Goal: Task Accomplishment & Management: Complete application form

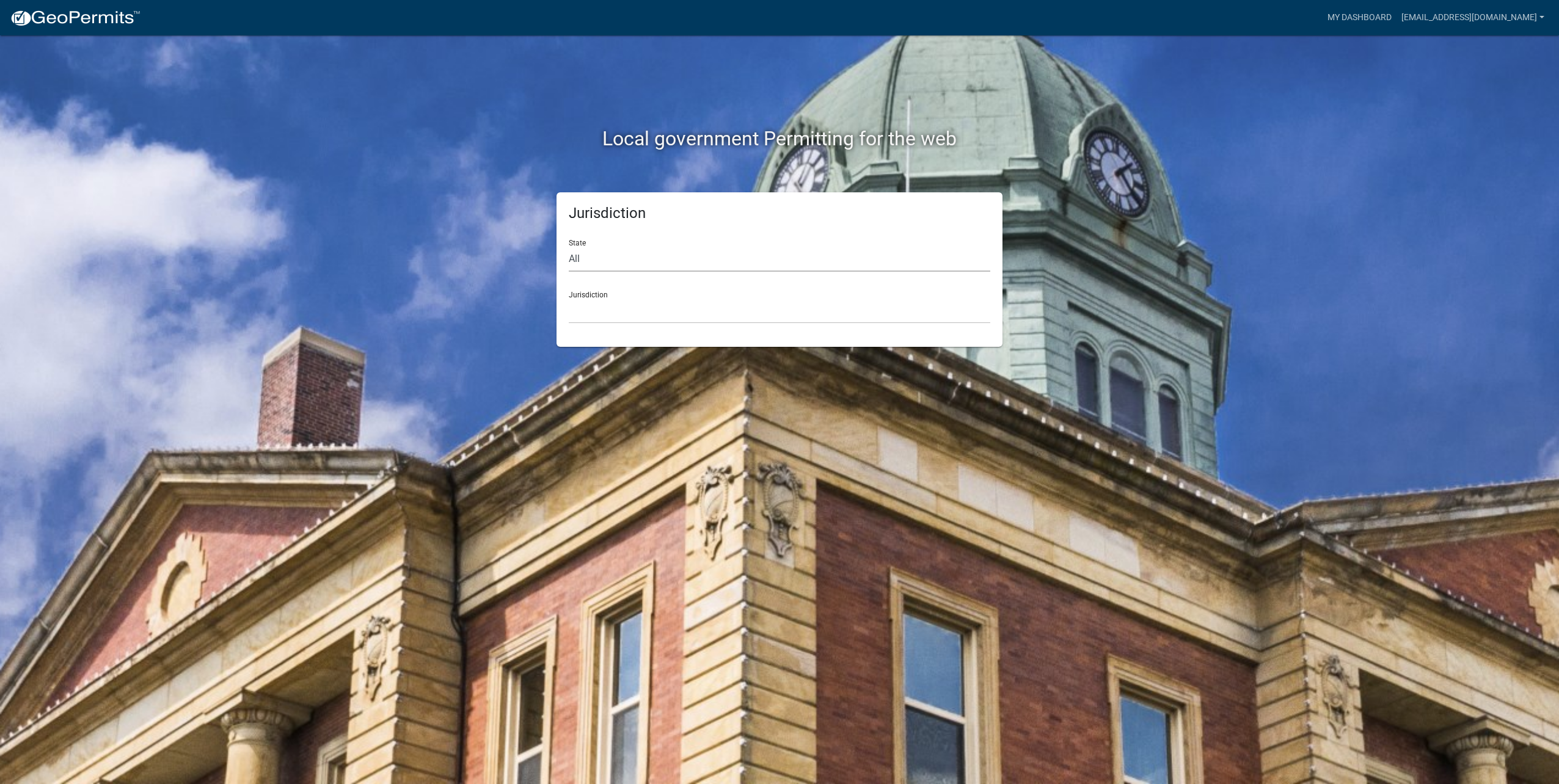
click at [637, 251] on select "All [US_STATE] [US_STATE] [US_STATE] [US_STATE] [US_STATE] [US_STATE] [US_STATE…" at bounding box center [780, 260] width 422 height 25
select select "[US_STATE]"
click at [569, 247] on select "All [US_STATE] [US_STATE] [US_STATE] [US_STATE] [US_STATE] [US_STATE] [US_STATE…" at bounding box center [780, 260] width 422 height 25
click at [627, 301] on select "[GEOGRAPHIC_DATA], [US_STATE] [GEOGRAPHIC_DATA], [US_STATE] [GEOGRAPHIC_DATA], …" at bounding box center [780, 311] width 422 height 25
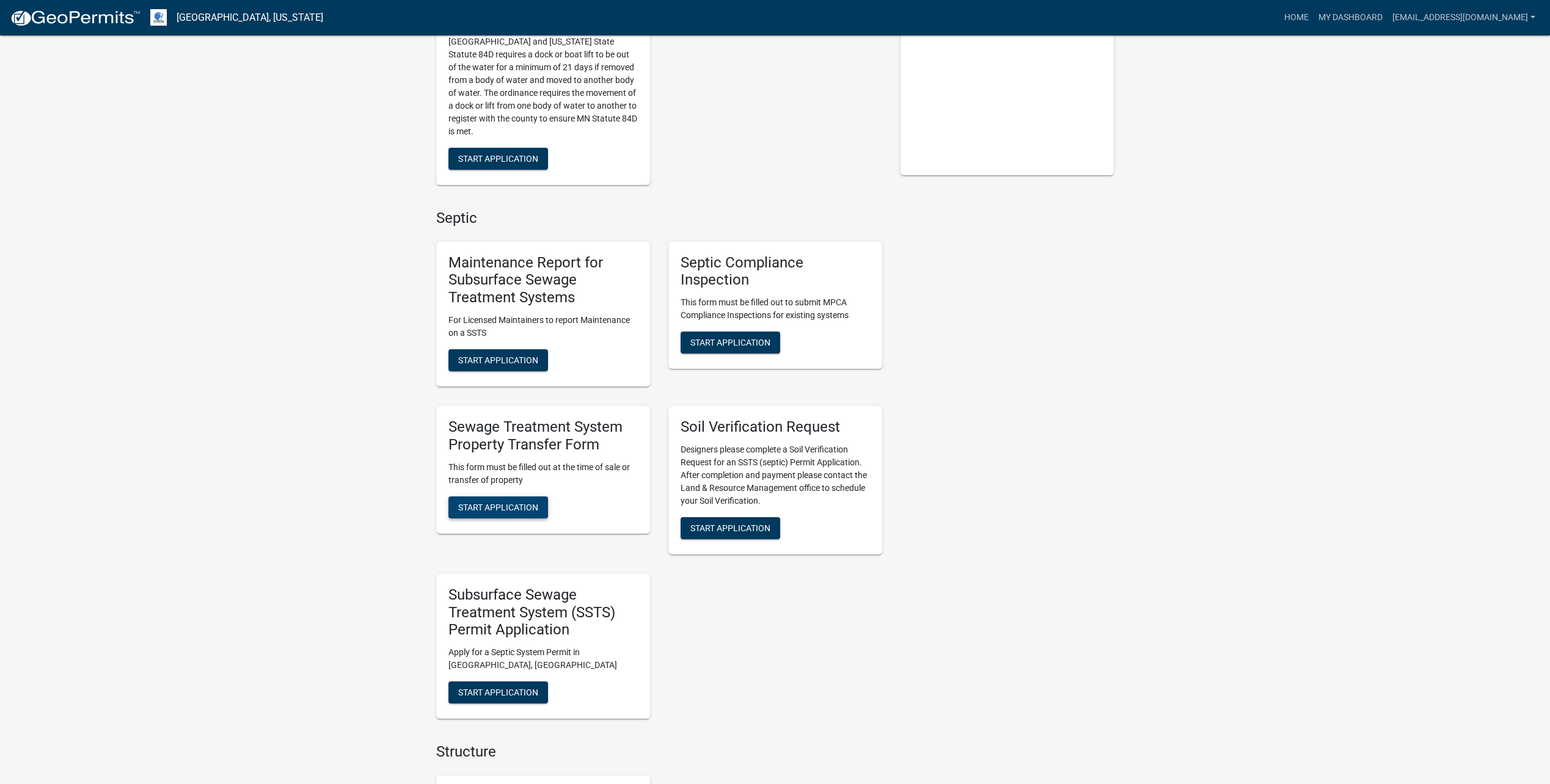
scroll to position [351, 0]
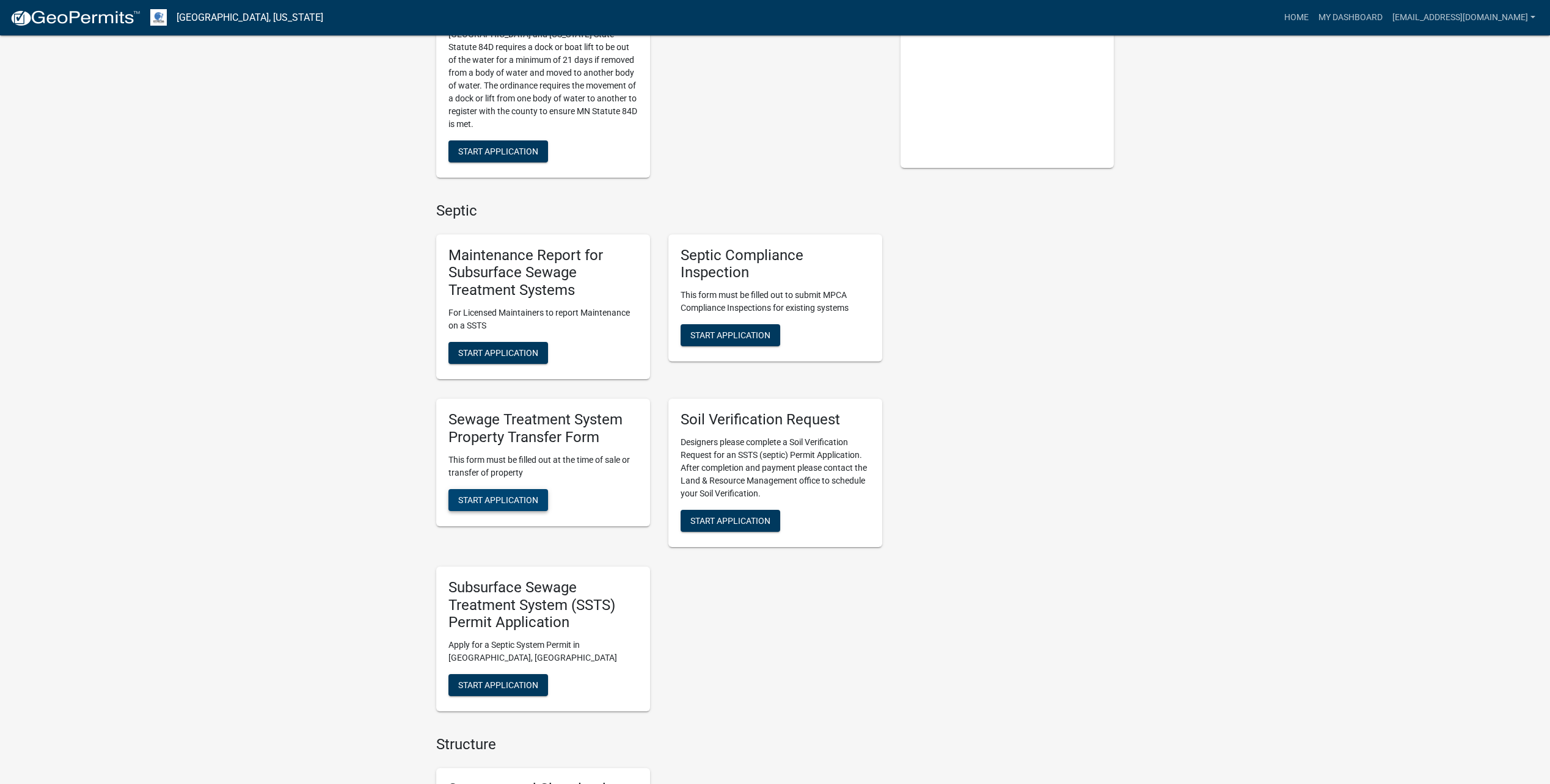
click at [505, 500] on span "Start Application" at bounding box center [498, 499] width 80 height 9
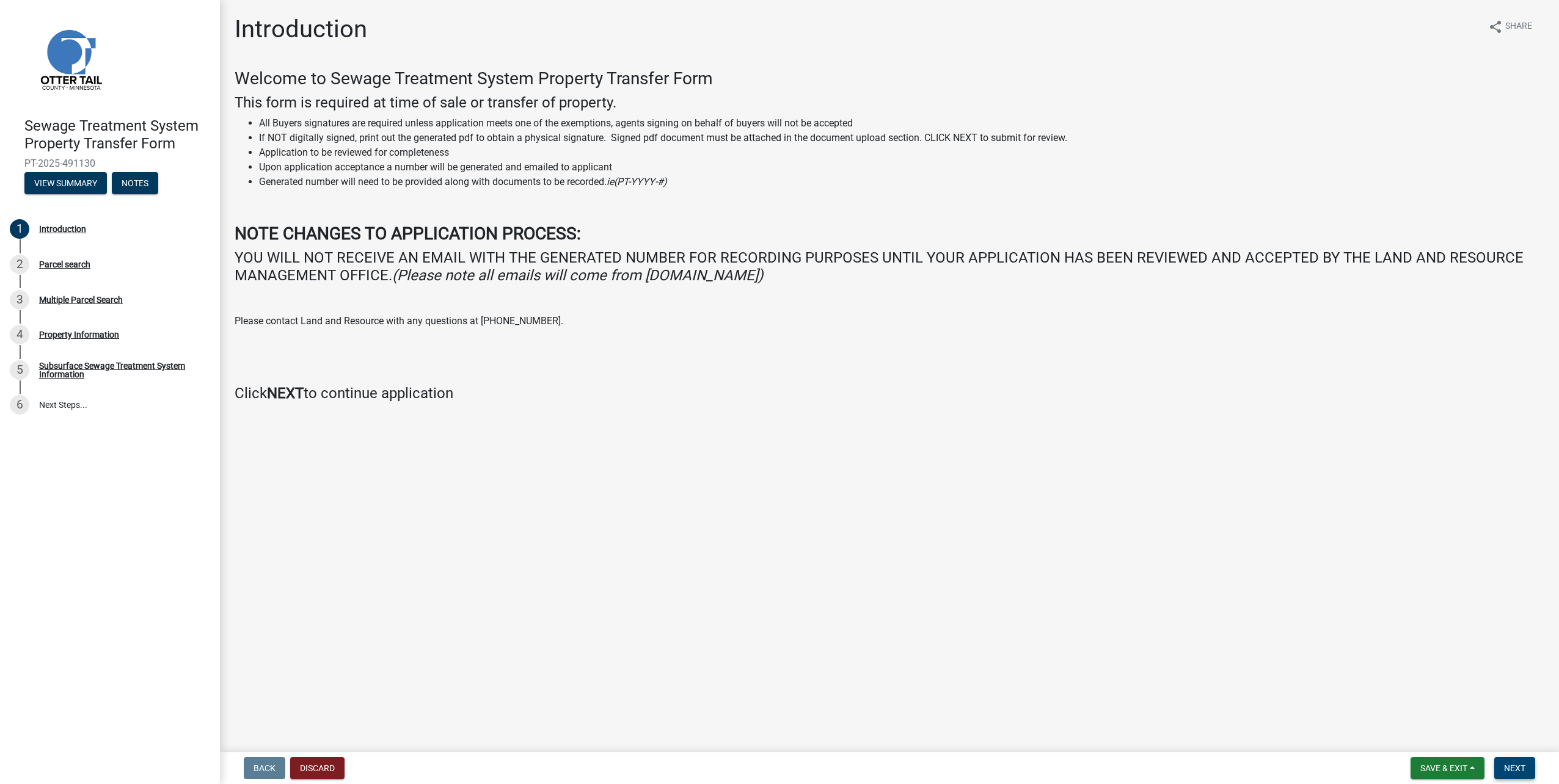
click at [1516, 768] on span "Next" at bounding box center [1514, 768] width 21 height 9
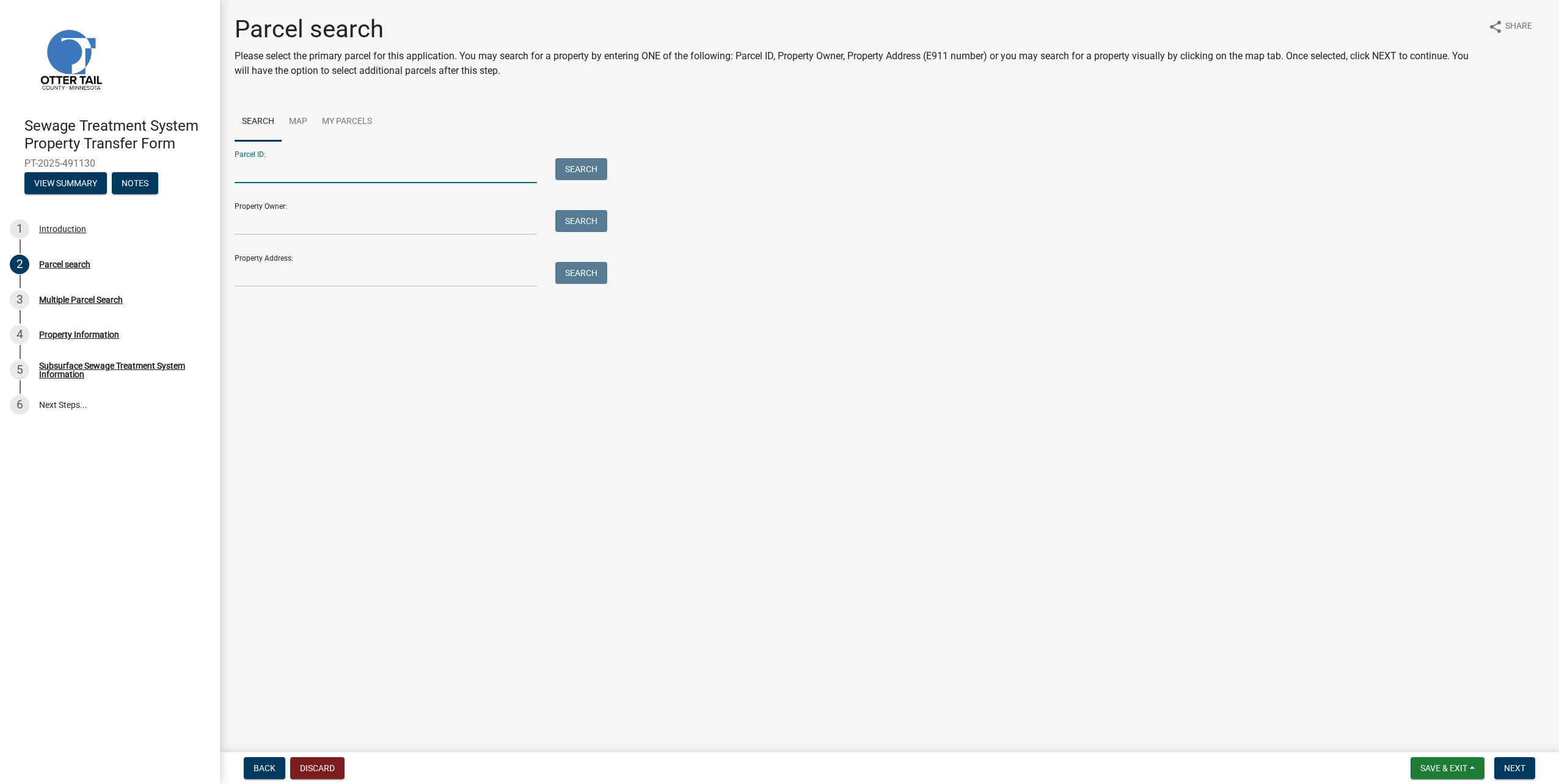
click at [366, 169] on input "Parcel ID:" at bounding box center [386, 171] width 303 height 25
type input "37000020011002"
click at [555, 158] on button "Search" at bounding box center [581, 169] width 52 height 22
click at [256, 350] on label at bounding box center [256, 350] width 0 height 0
click at [256, 358] on input "radio" at bounding box center [260, 354] width 8 height 8
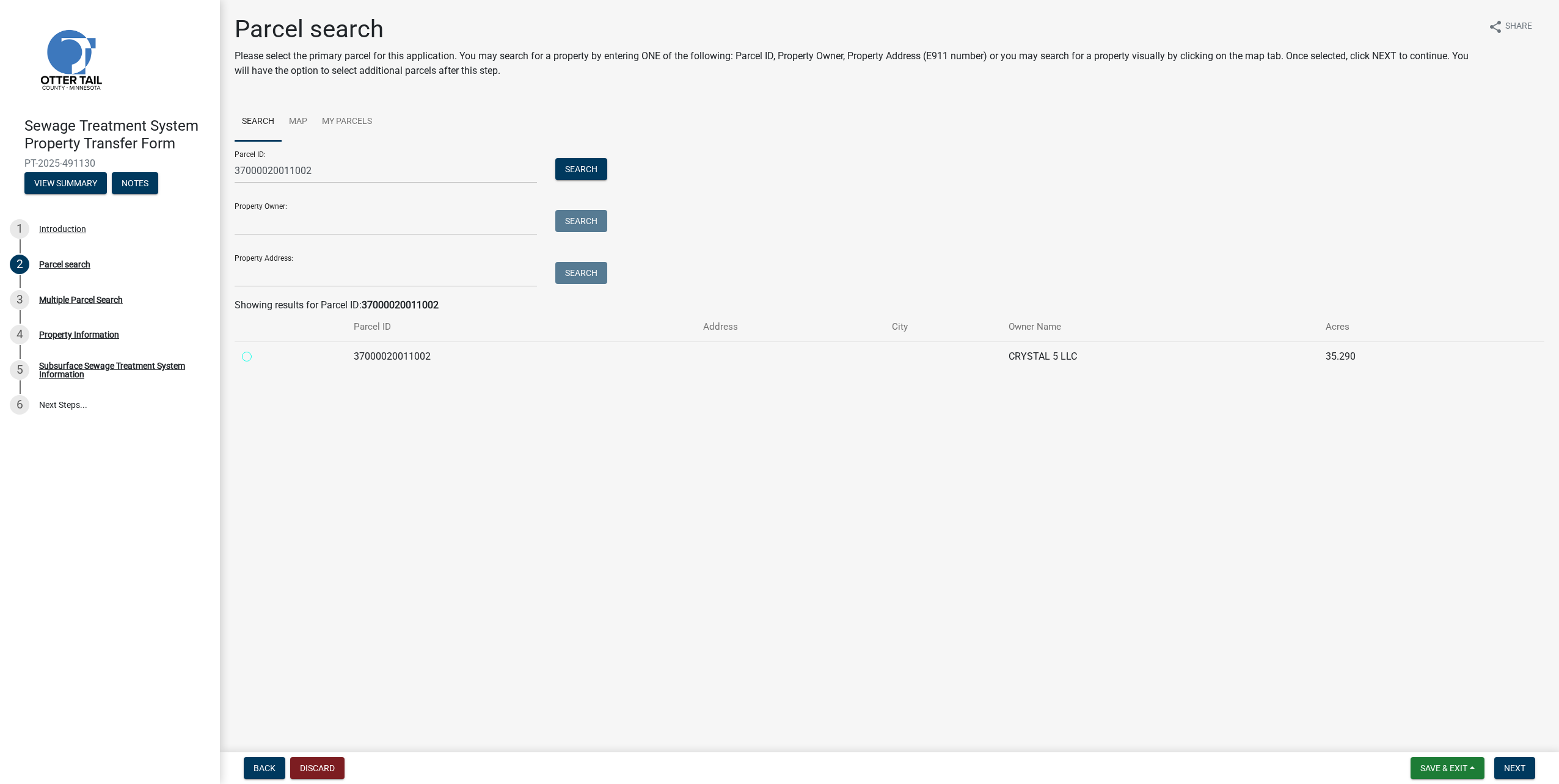
radio input "true"
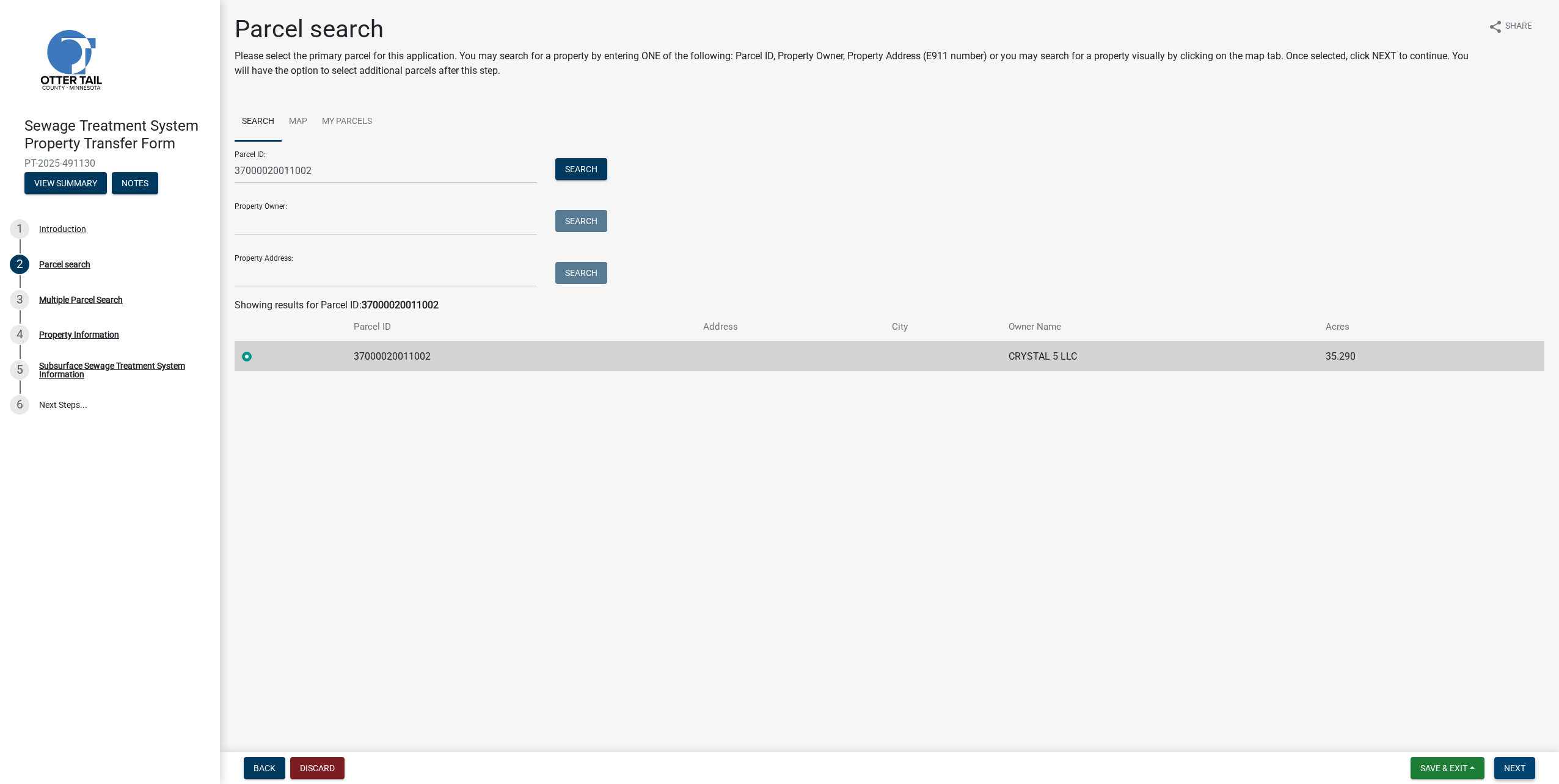
click at [1509, 768] on span "Next" at bounding box center [1514, 768] width 21 height 9
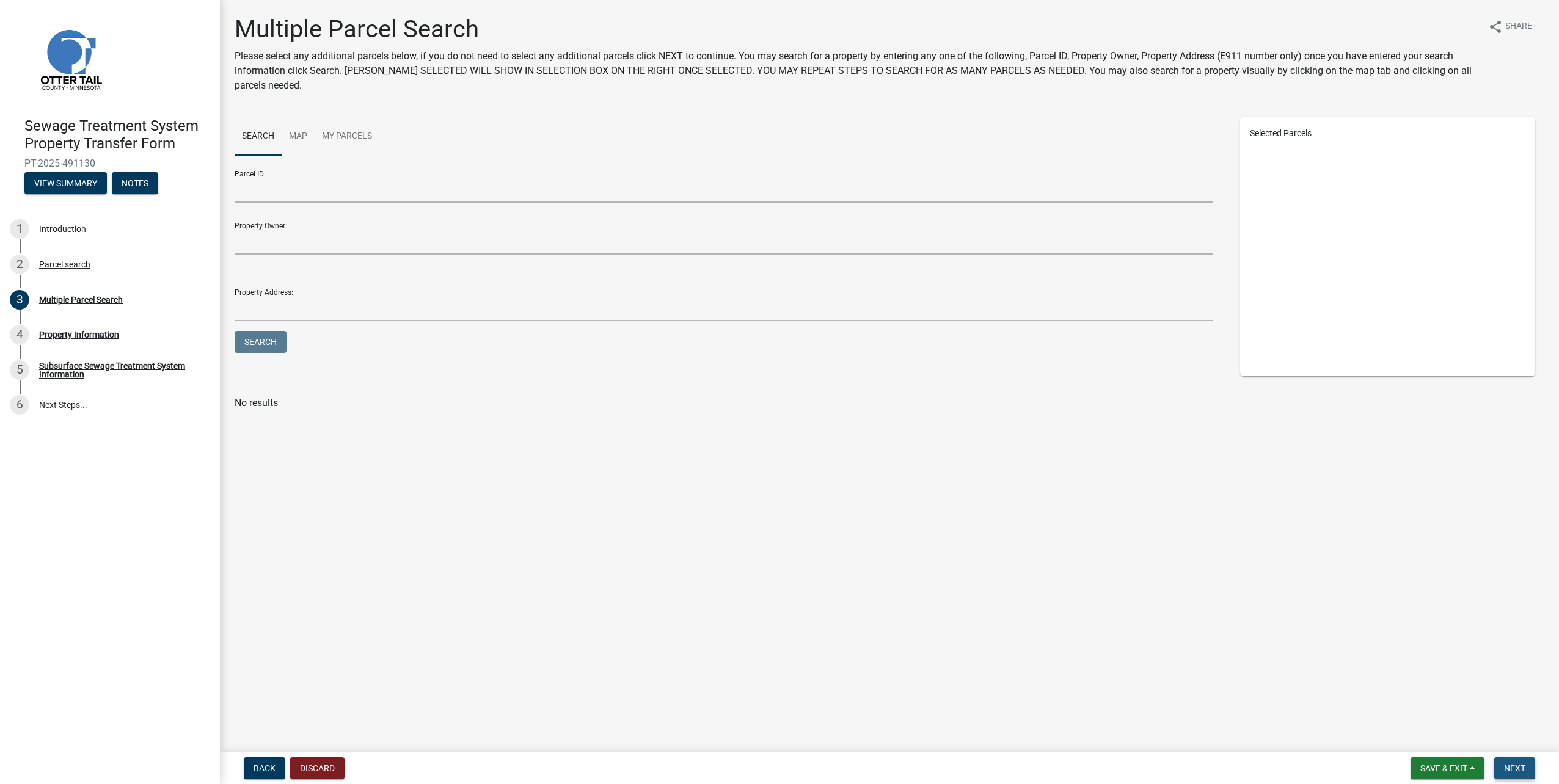
click at [1514, 770] on span "Next" at bounding box center [1514, 768] width 21 height 9
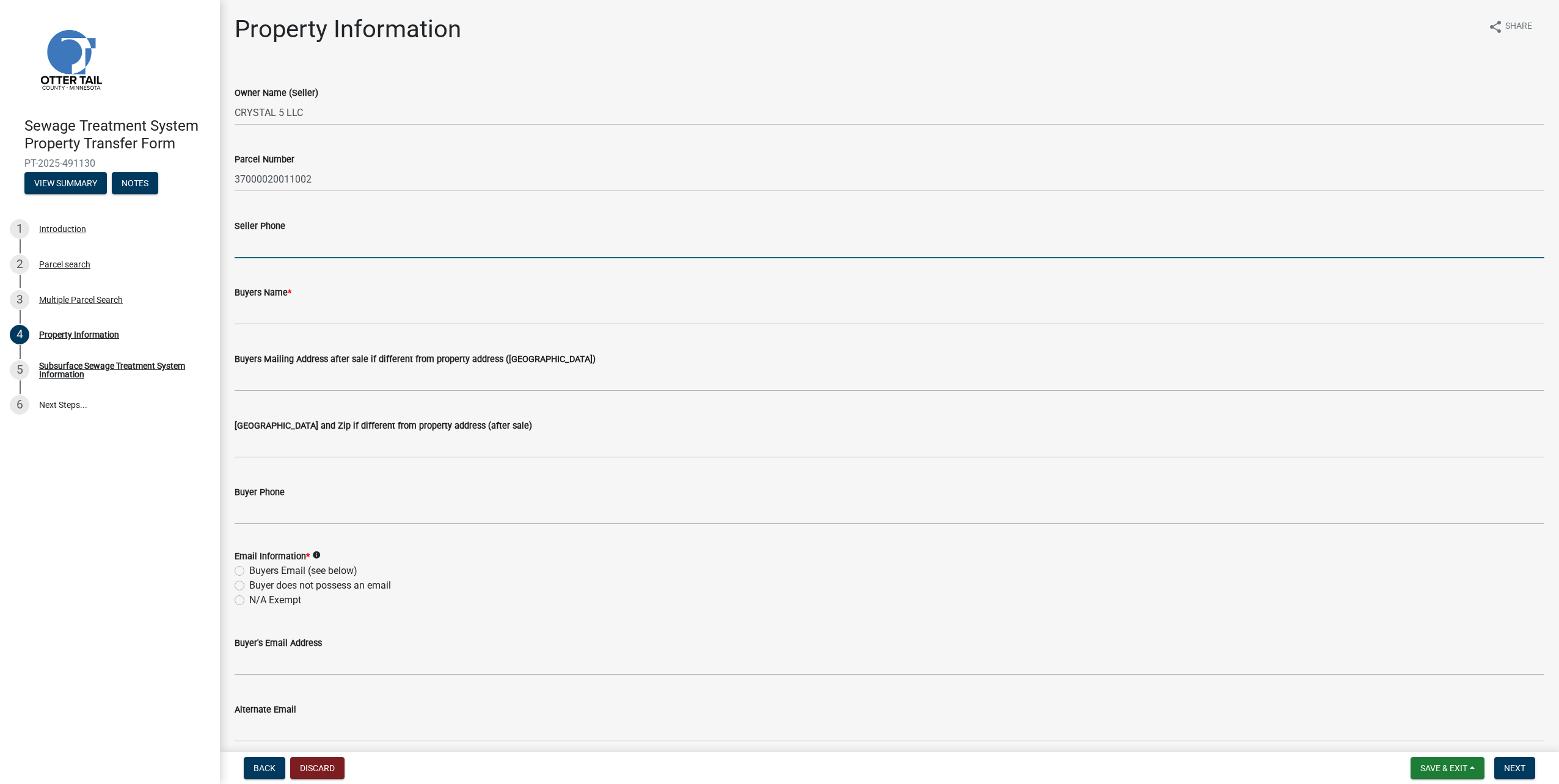
click at [350, 245] on input "Seller Phone" at bounding box center [889, 246] width 1310 height 25
type input "7013881121"
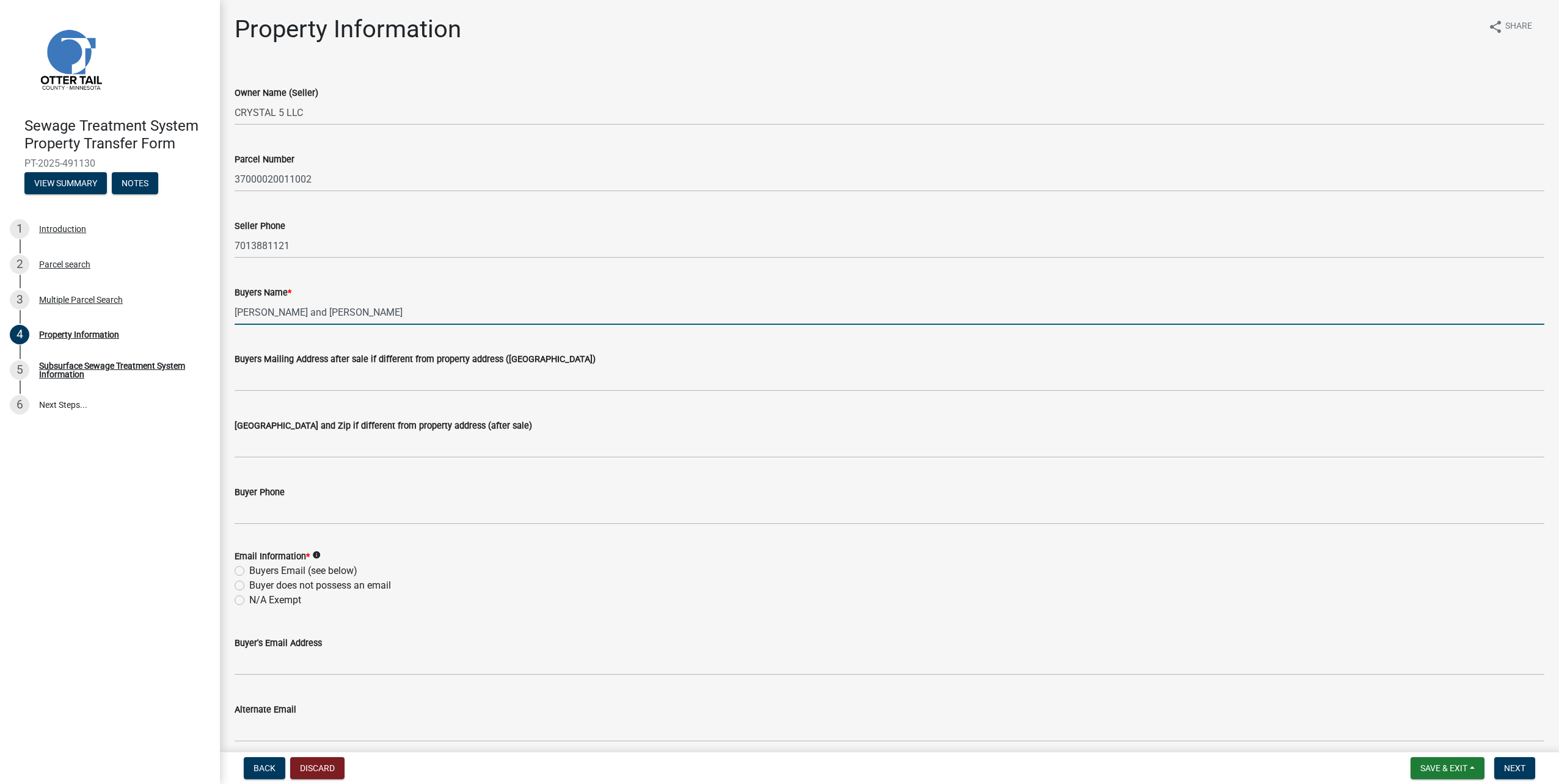
type input "[PERSON_NAME] and [PERSON_NAME]"
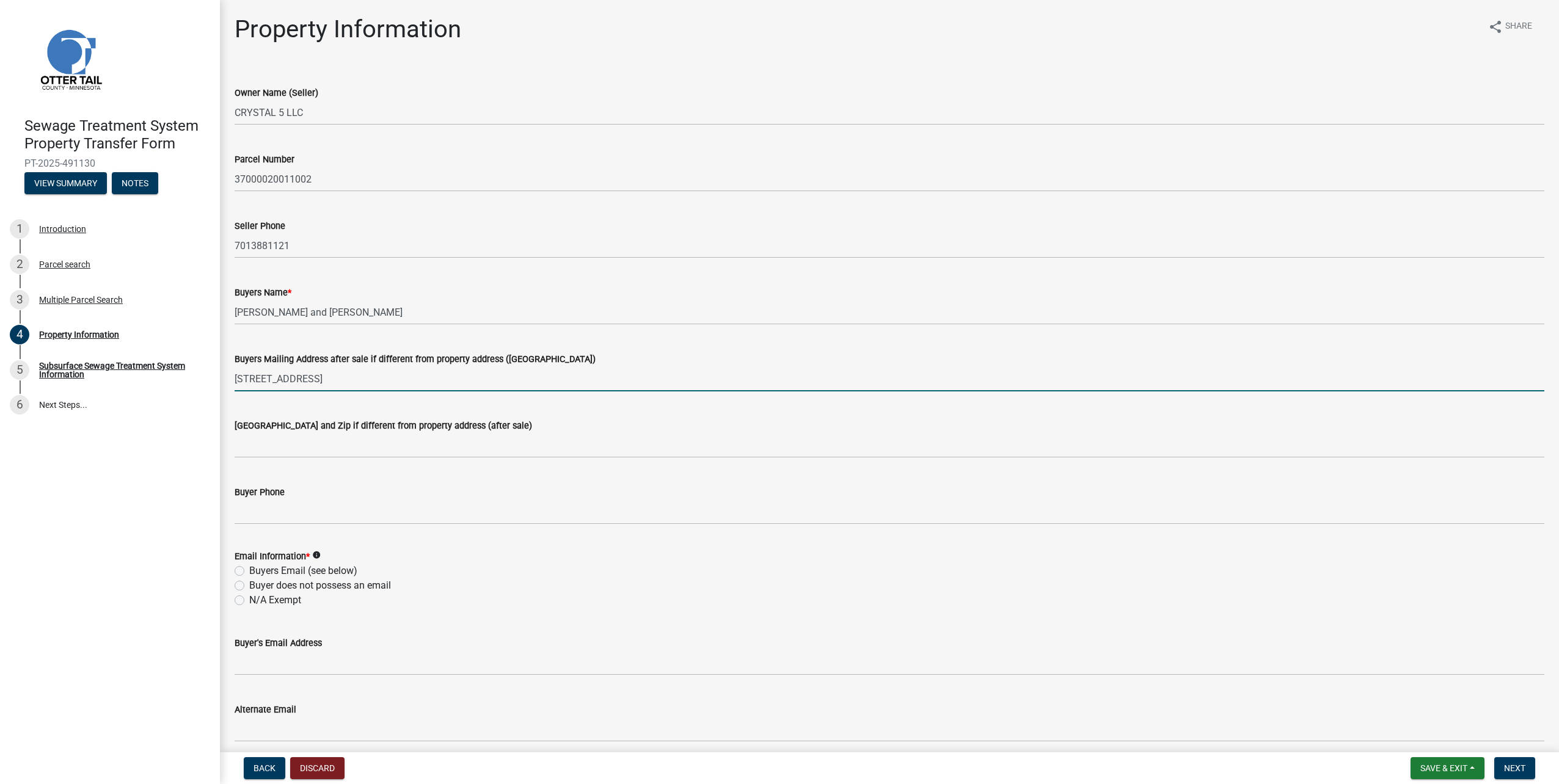
type input "[STREET_ADDRESS]"
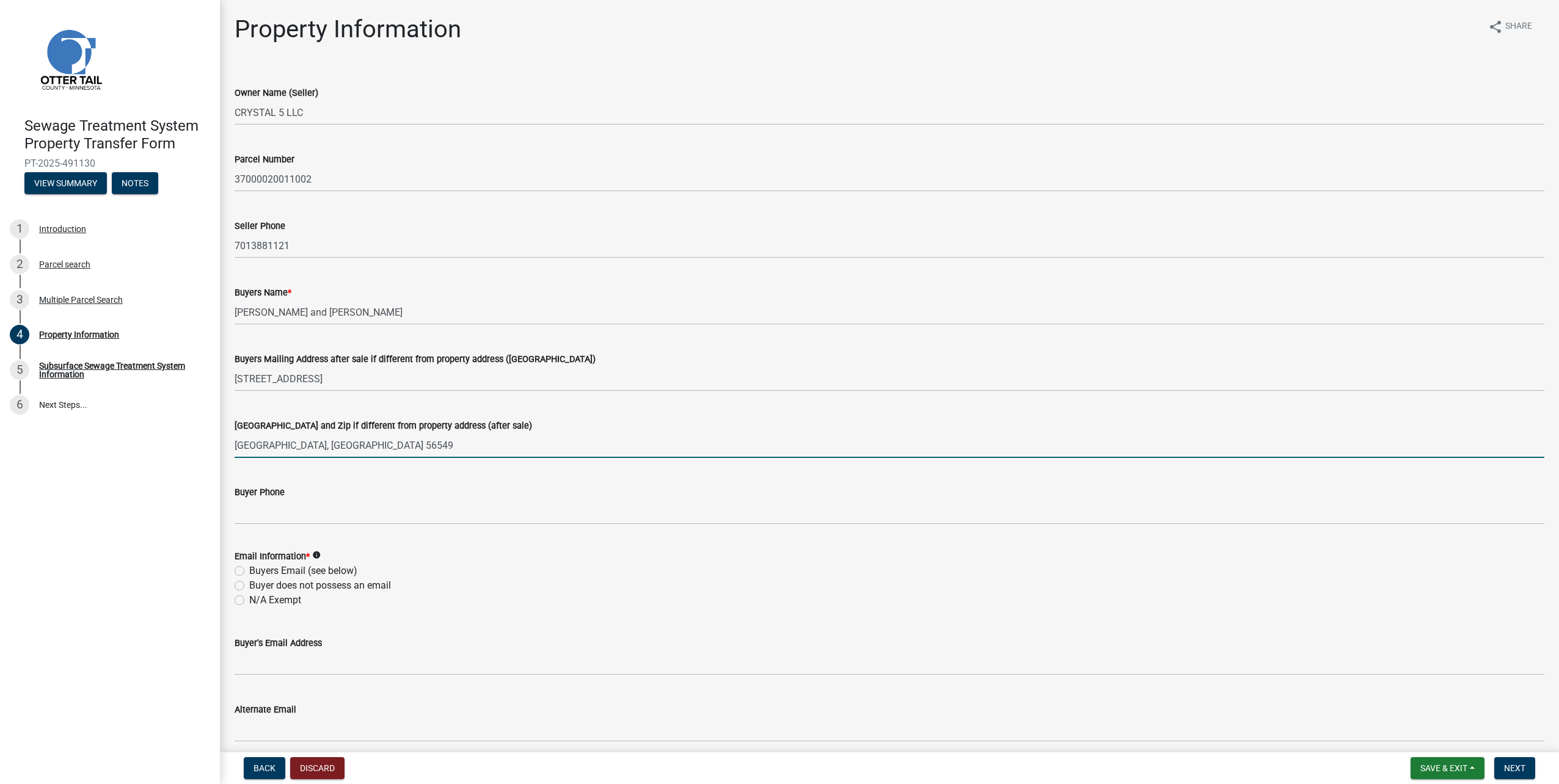
type input "[GEOGRAPHIC_DATA], [GEOGRAPHIC_DATA] 56549"
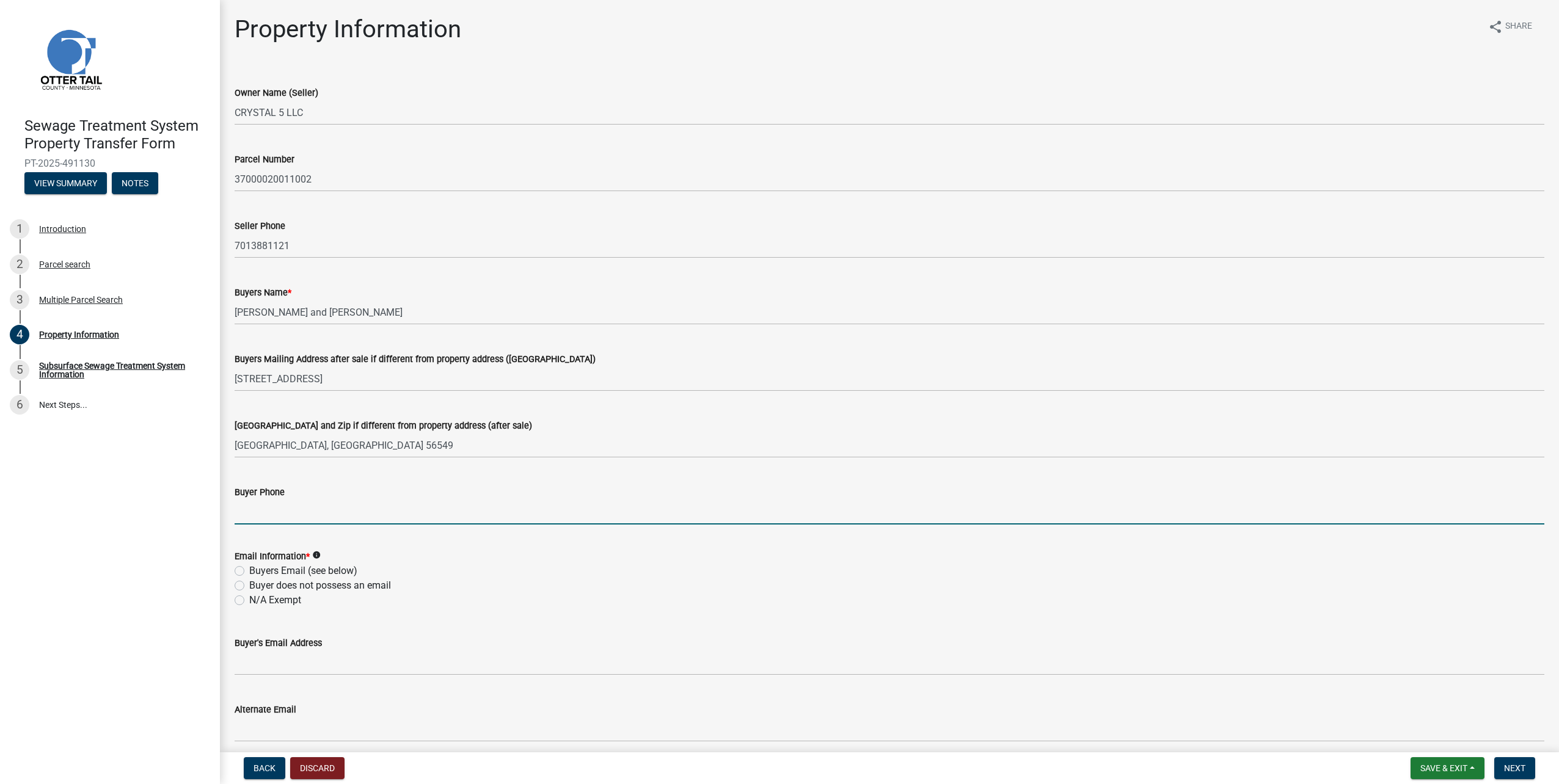
click at [316, 512] on input "Buyer Phone" at bounding box center [889, 512] width 1310 height 25
type input "218790622"
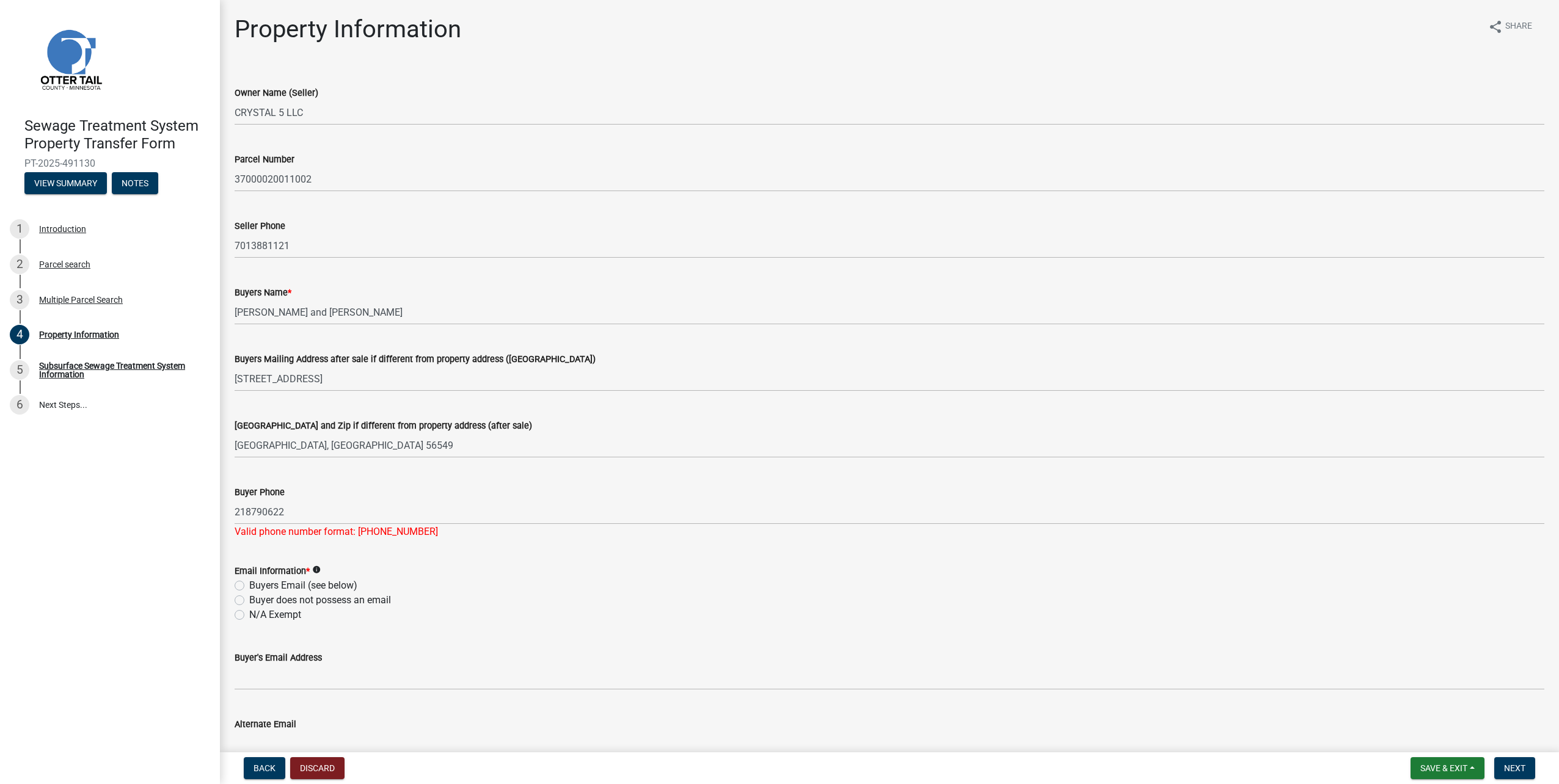
click at [330, 602] on label "Buyer does not possess an email" at bounding box center [320, 601] width 142 height 15
click at [257, 601] on input "Buyer does not possess an email" at bounding box center [253, 597] width 8 height 8
radio input "true"
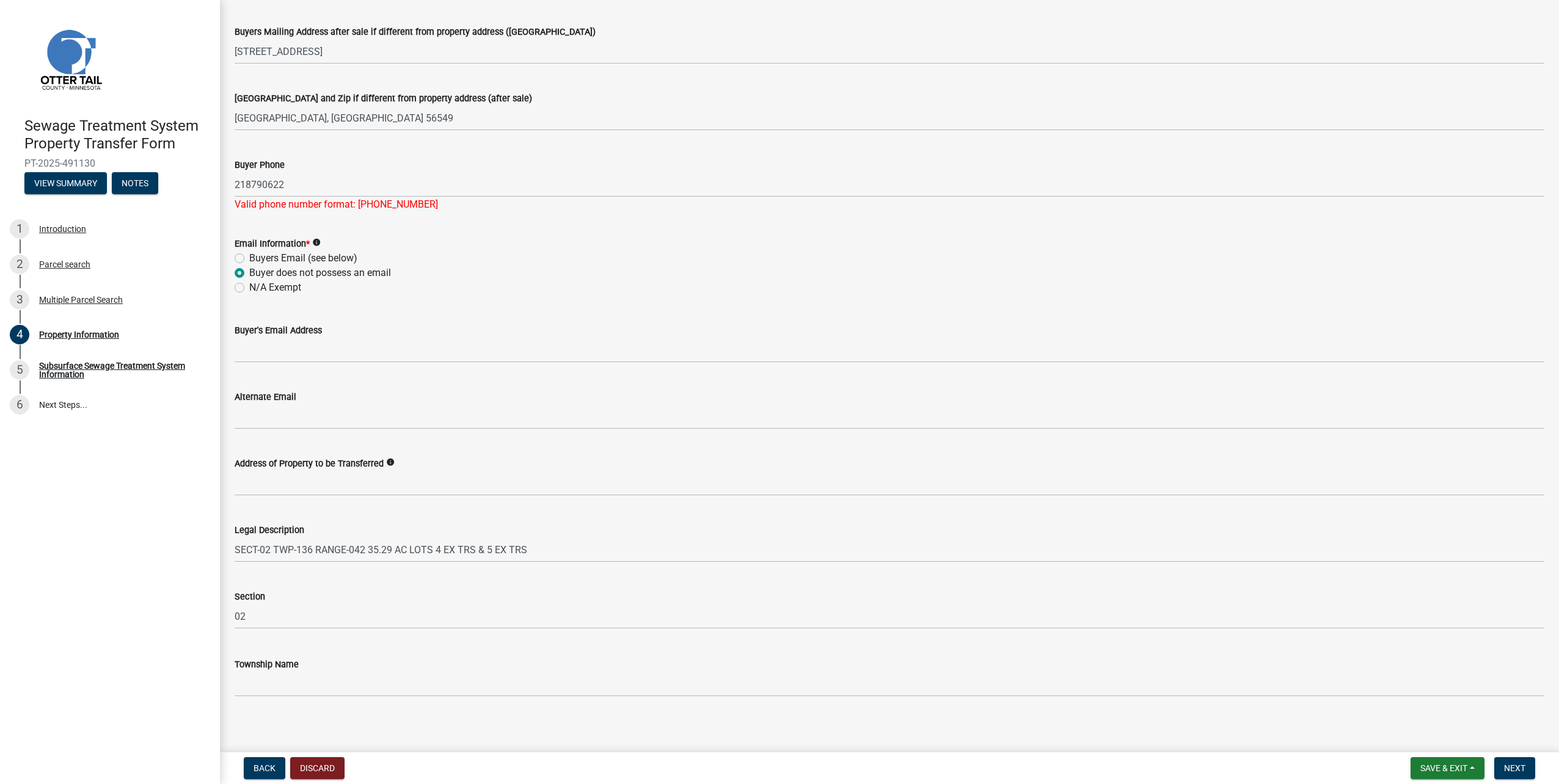
scroll to position [334, 0]
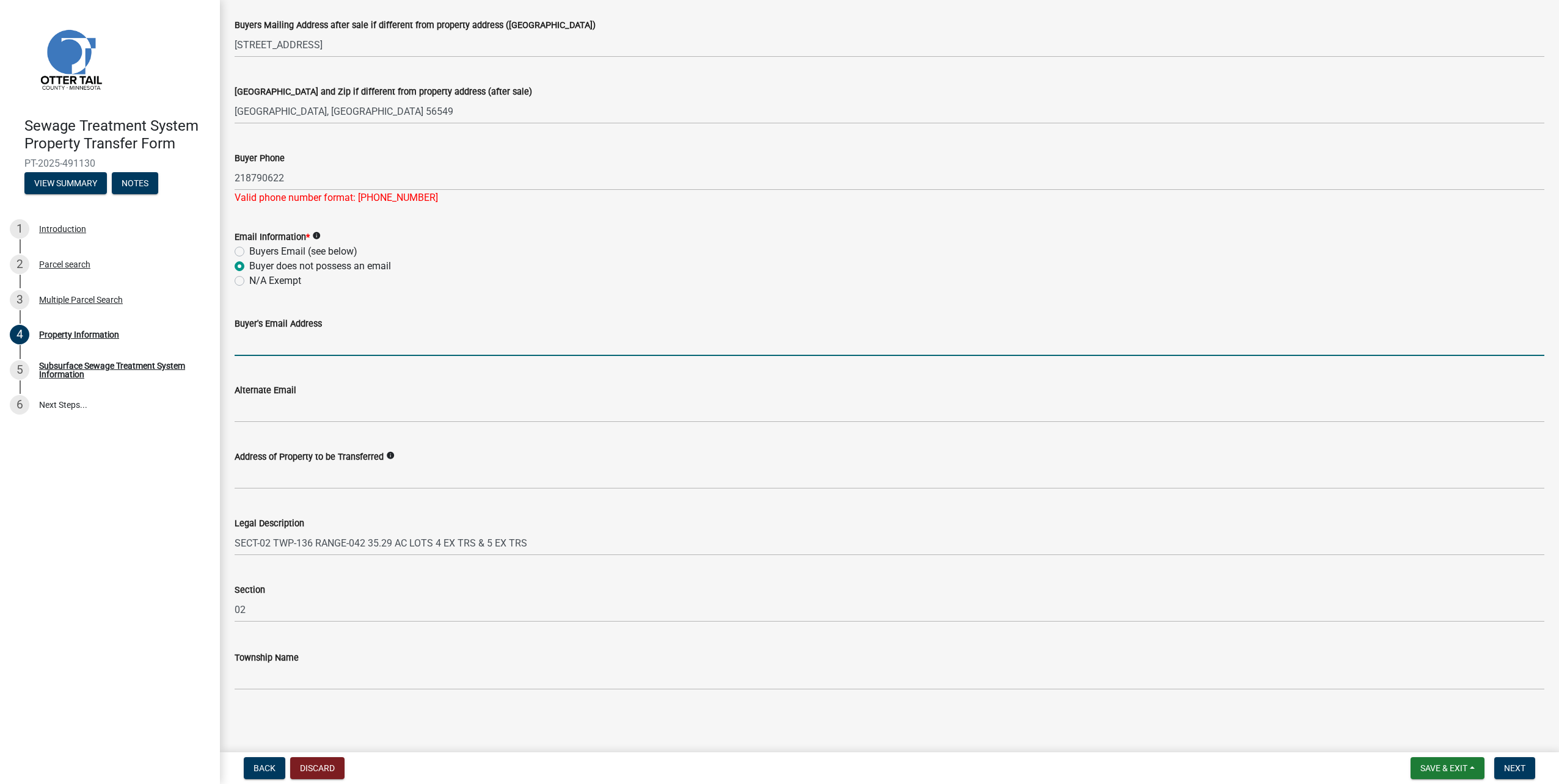
click at [261, 343] on input "Buyer's Email Address" at bounding box center [889, 343] width 1310 height 25
type input "[EMAIL_ADDRESS][DOMAIN_NAME]"
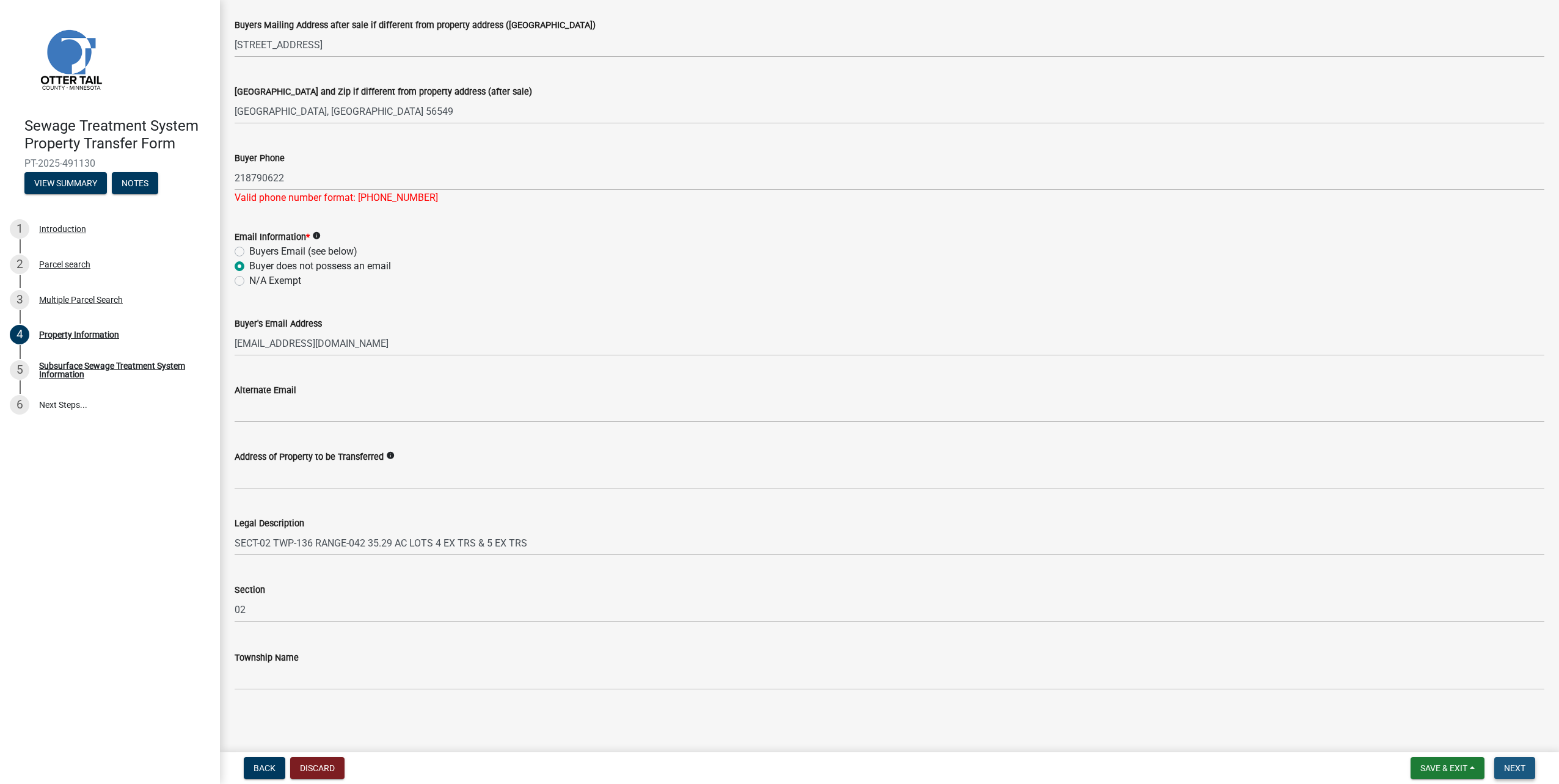
click at [1526, 771] on button "Next" at bounding box center [1515, 768] width 41 height 22
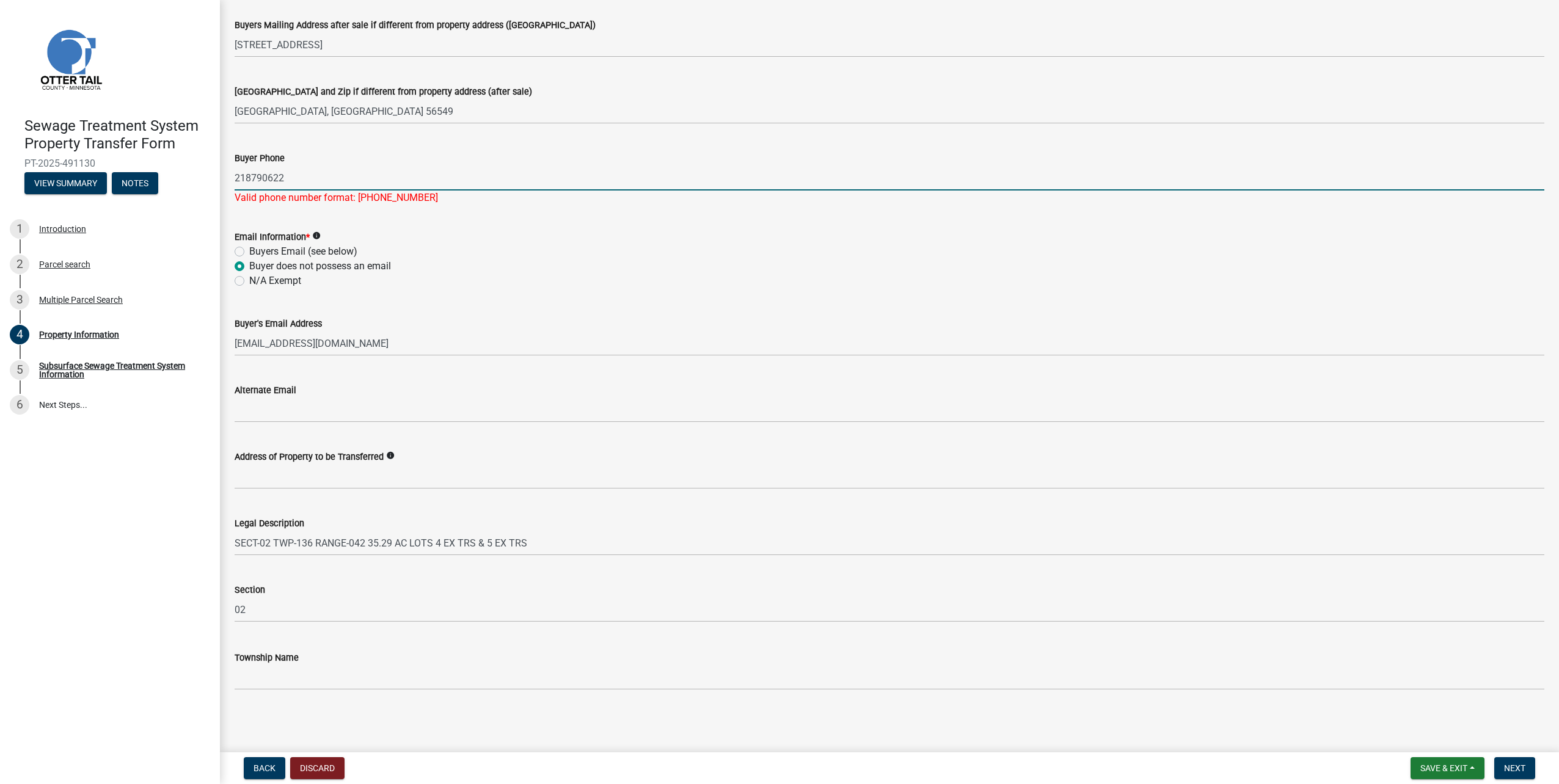
click at [306, 176] on input "218790622" at bounding box center [889, 178] width 1310 height 25
type input "2187900622"
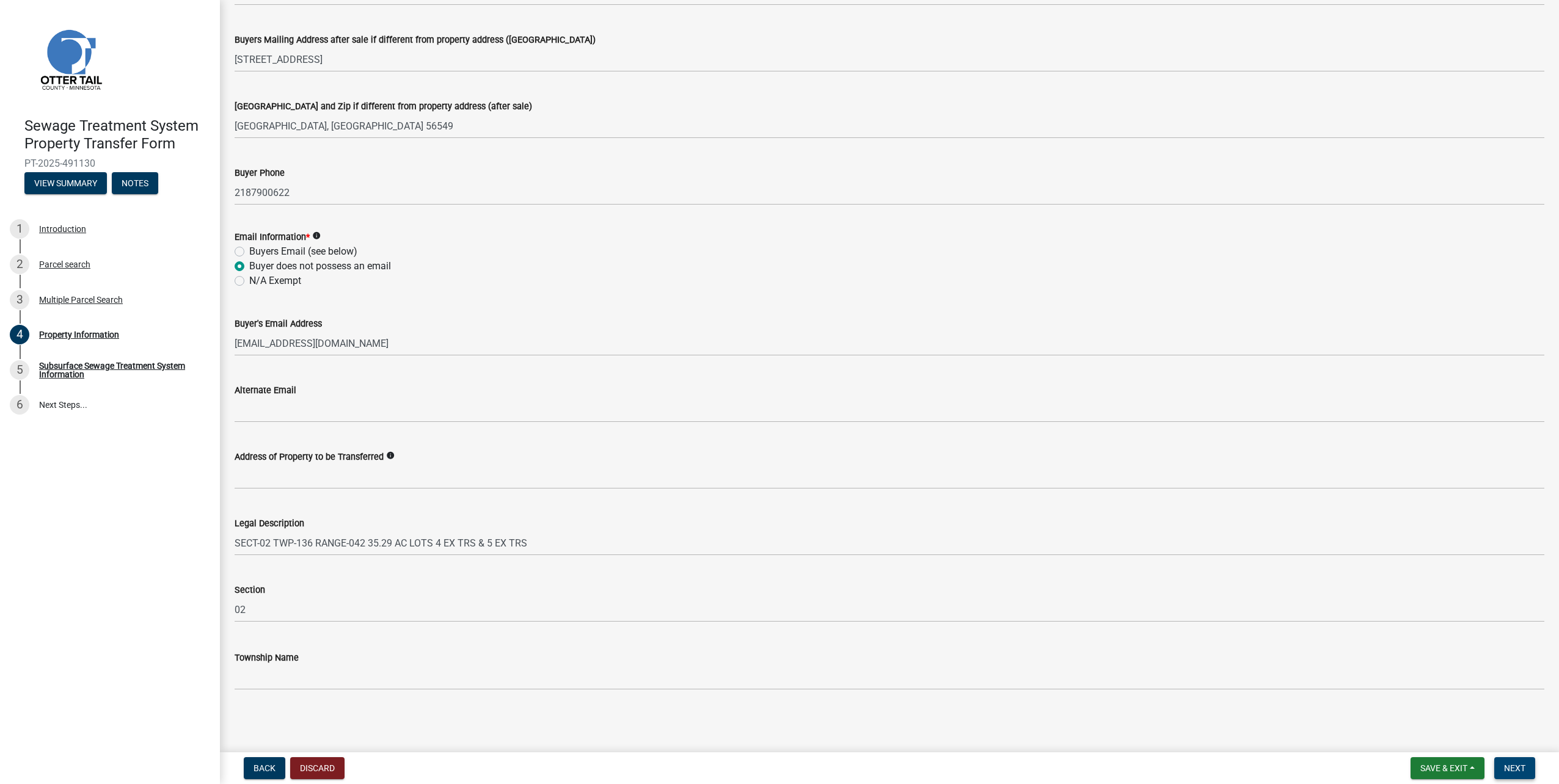
click at [1521, 768] on span "Next" at bounding box center [1514, 768] width 21 height 9
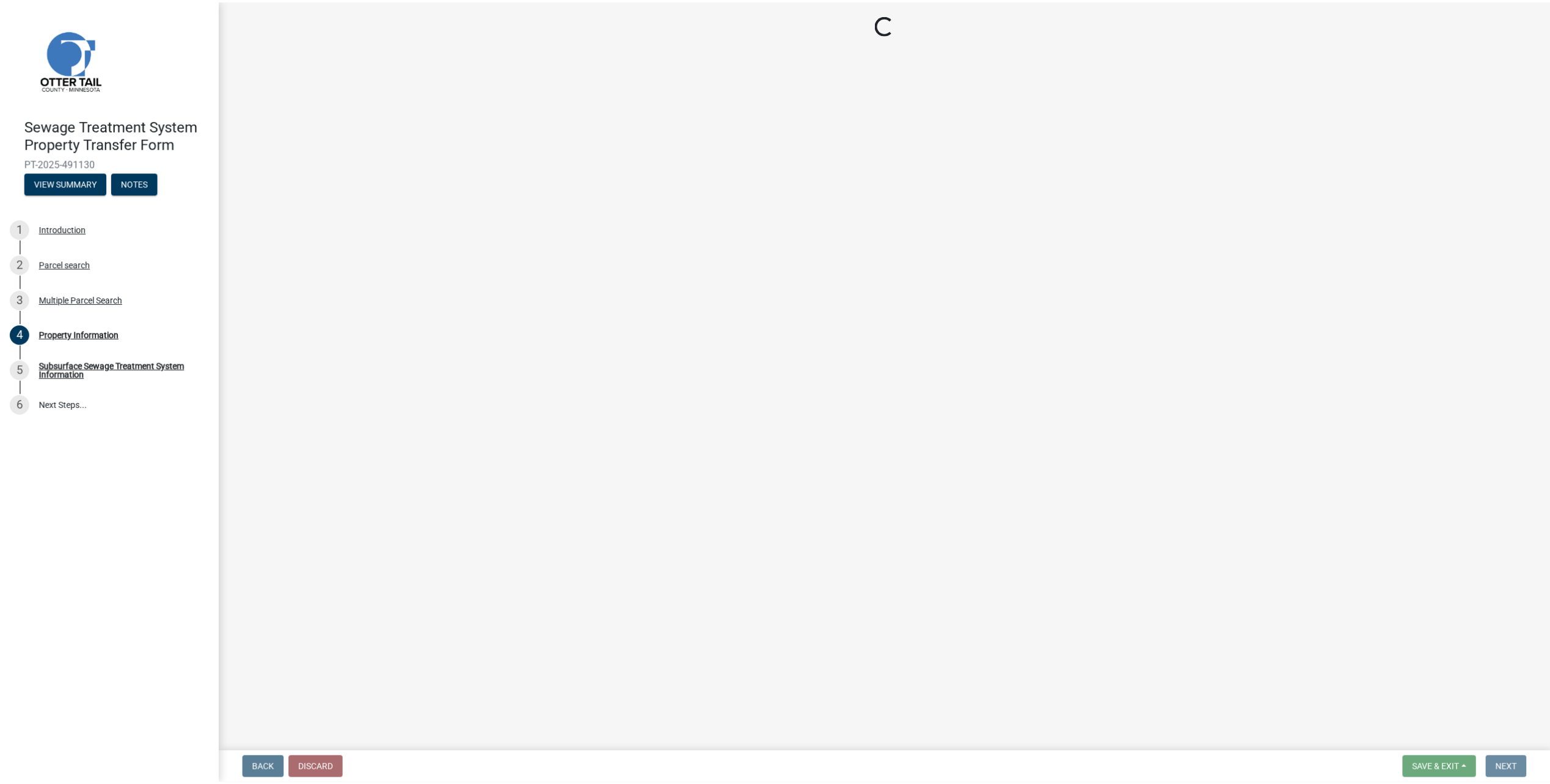
scroll to position [0, 0]
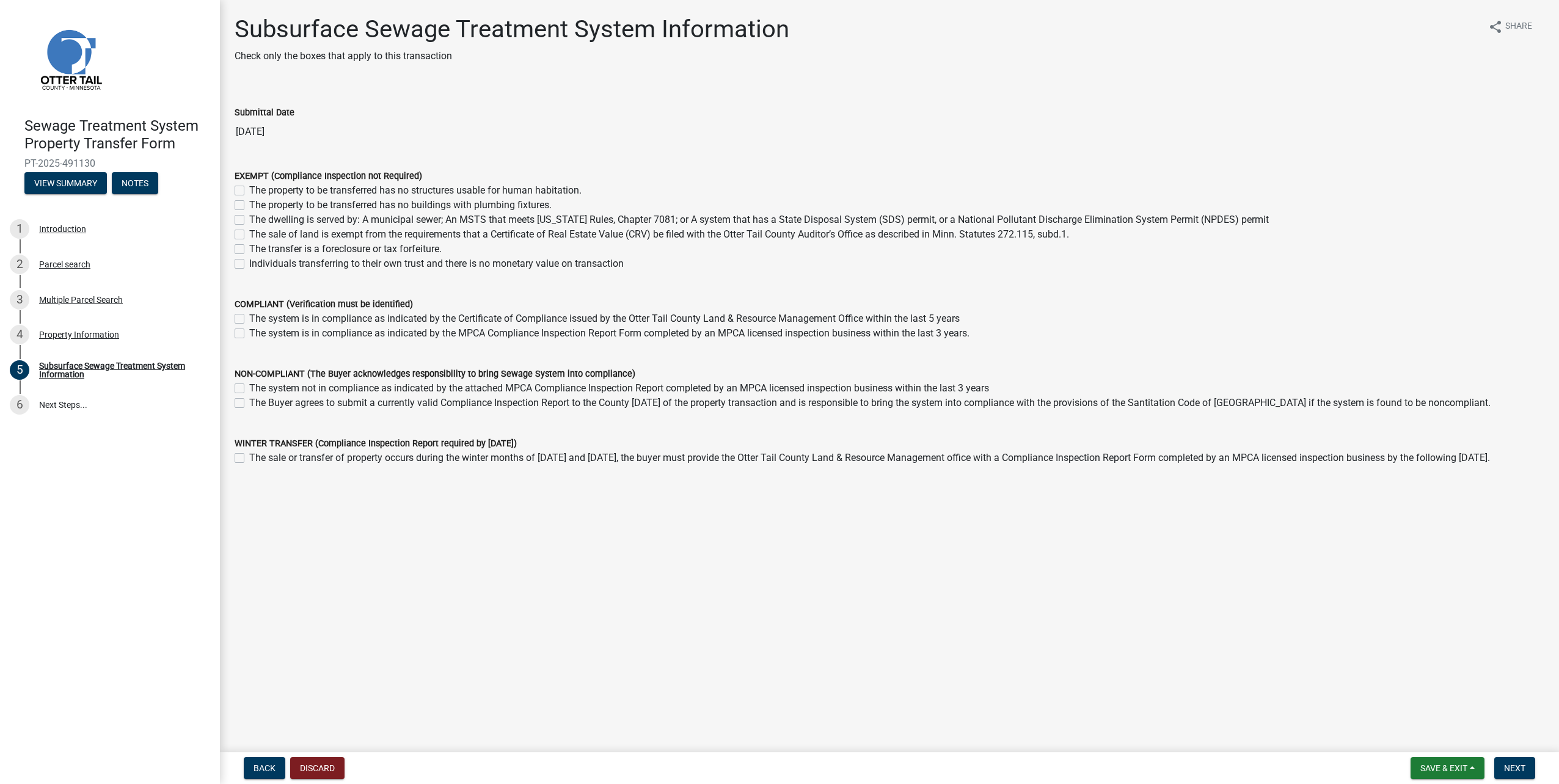
click at [282, 204] on label "The property to be transferred has no buildings with plumbing fixtures." at bounding box center [401, 205] width 303 height 15
click at [257, 204] on input "The property to be transferred has no buildings with plumbing fixtures." at bounding box center [253, 201] width 8 height 8
checkbox input "true"
checkbox input "false"
checkbox input "true"
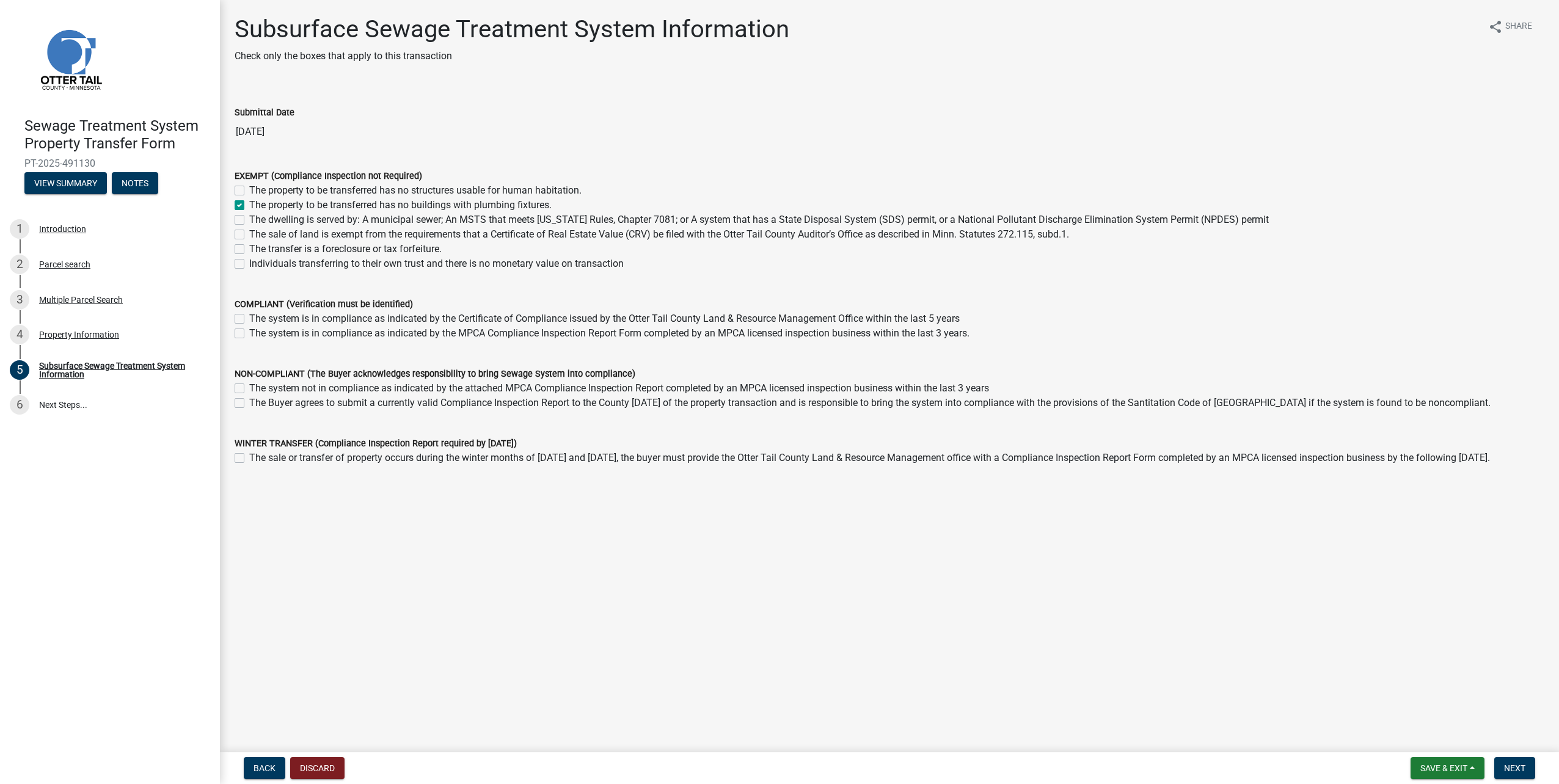
checkbox input "false"
click at [1509, 768] on span "Next" at bounding box center [1514, 768] width 21 height 9
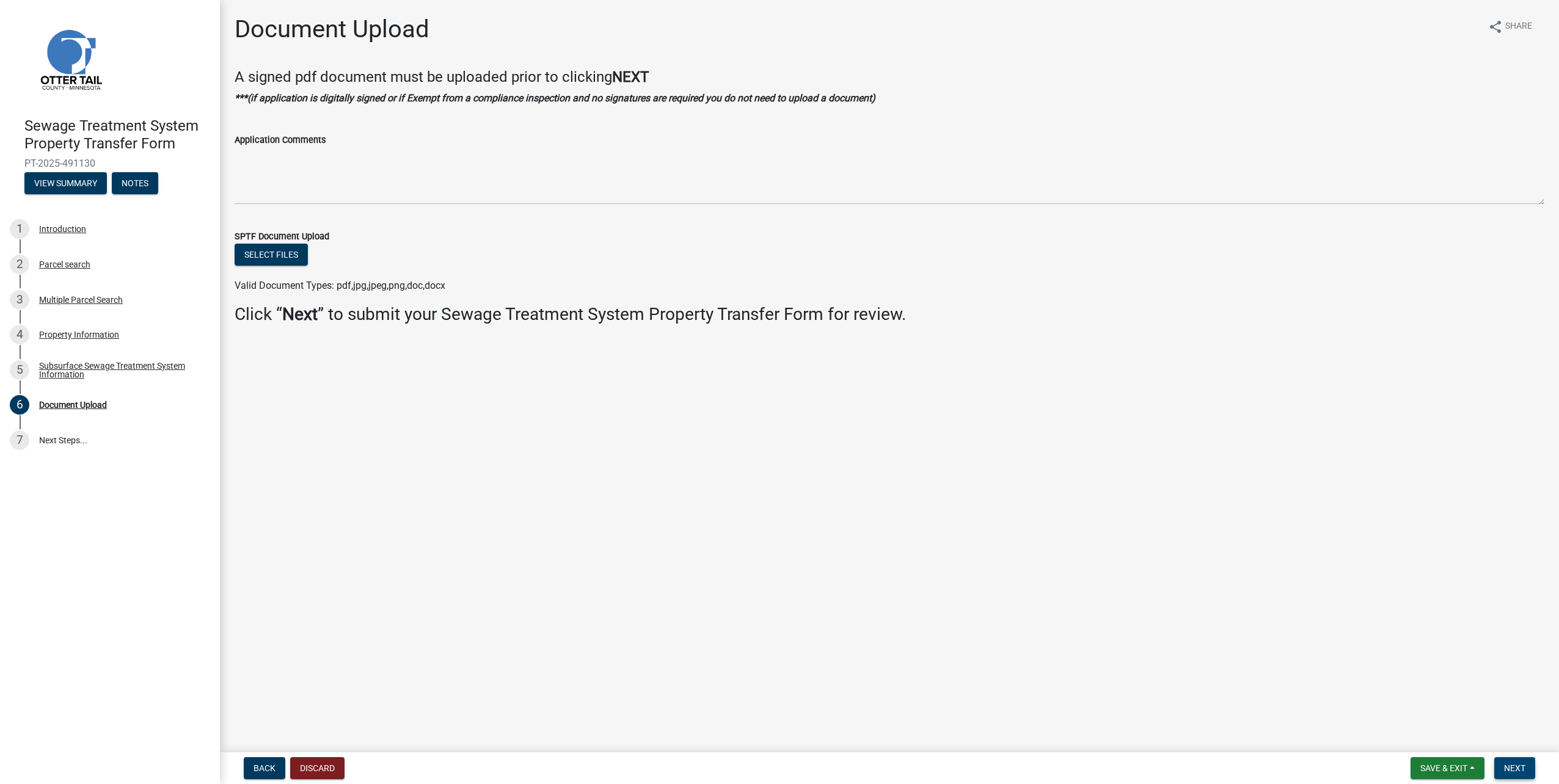
click at [1527, 768] on button "Next" at bounding box center [1515, 768] width 41 height 22
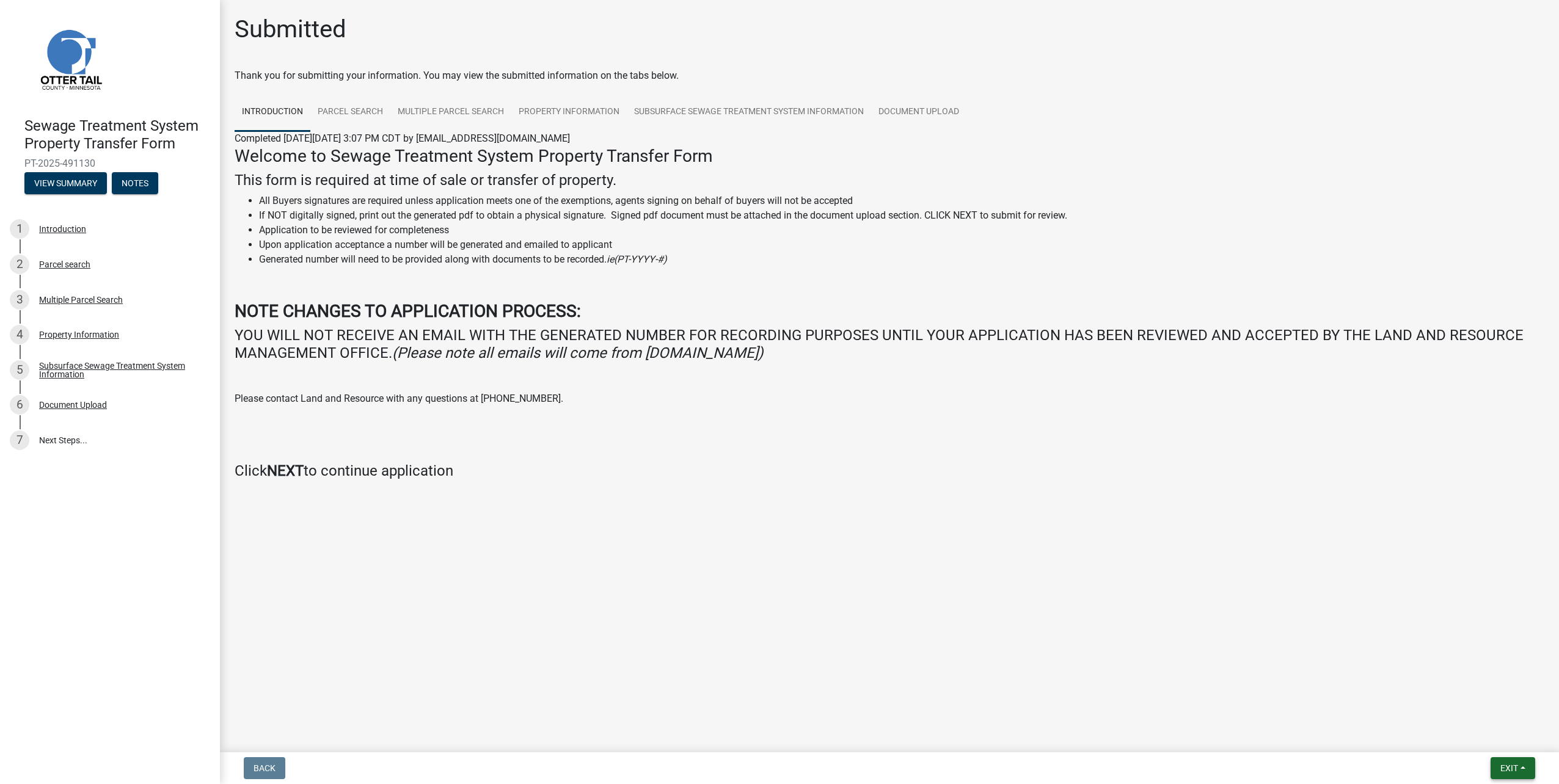
click at [1511, 778] on button "Exit" at bounding box center [1513, 768] width 45 height 22
click at [1496, 735] on button "Save & Exit" at bounding box center [1486, 736] width 98 height 29
